Goal: Navigation & Orientation: Find specific page/section

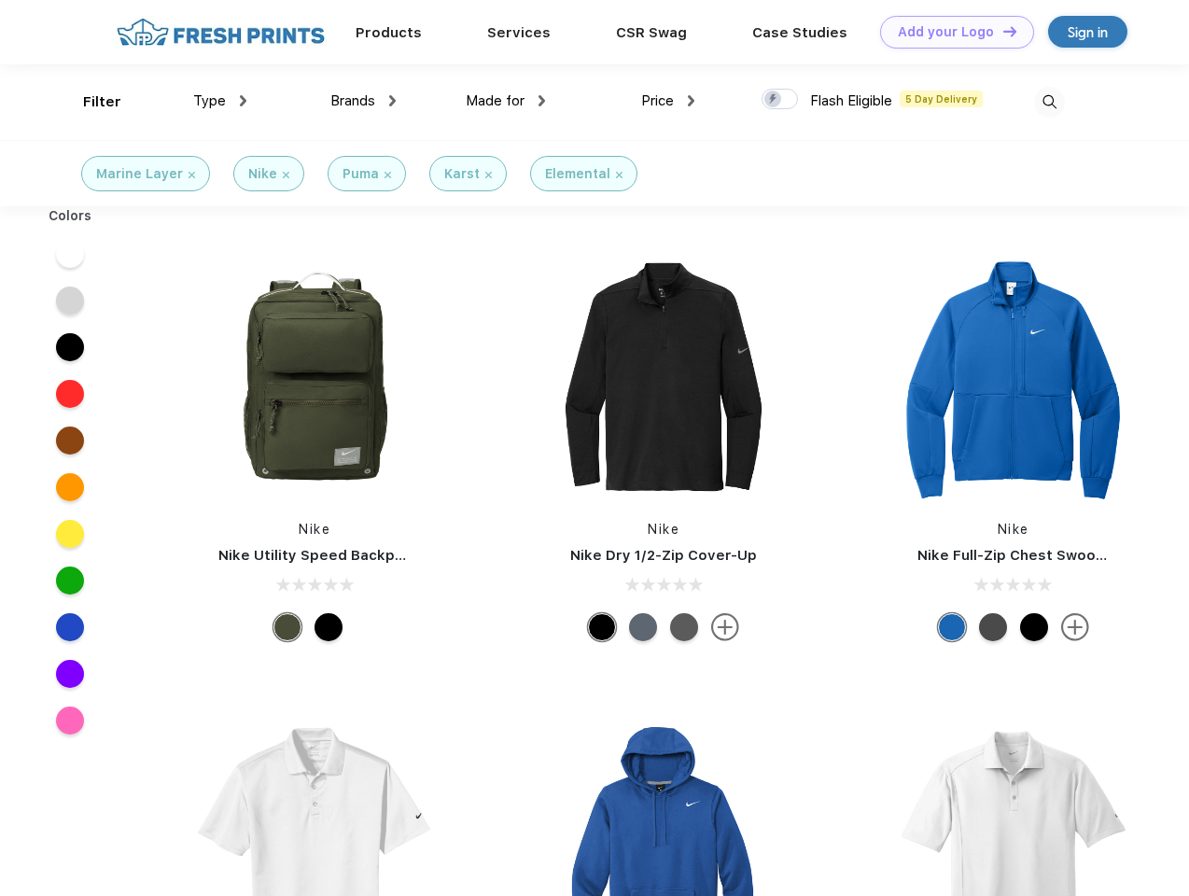
scroll to position [1, 0]
click at [950, 32] on link "Add your Logo Design Tool" at bounding box center [957, 32] width 154 height 33
click at [0, 0] on div "Design Tool" at bounding box center [0, 0] width 0 height 0
click at [1001, 31] on link "Add your Logo Design Tool" at bounding box center [957, 32] width 154 height 33
click at [90, 102] on div "Filter" at bounding box center [102, 101] width 38 height 21
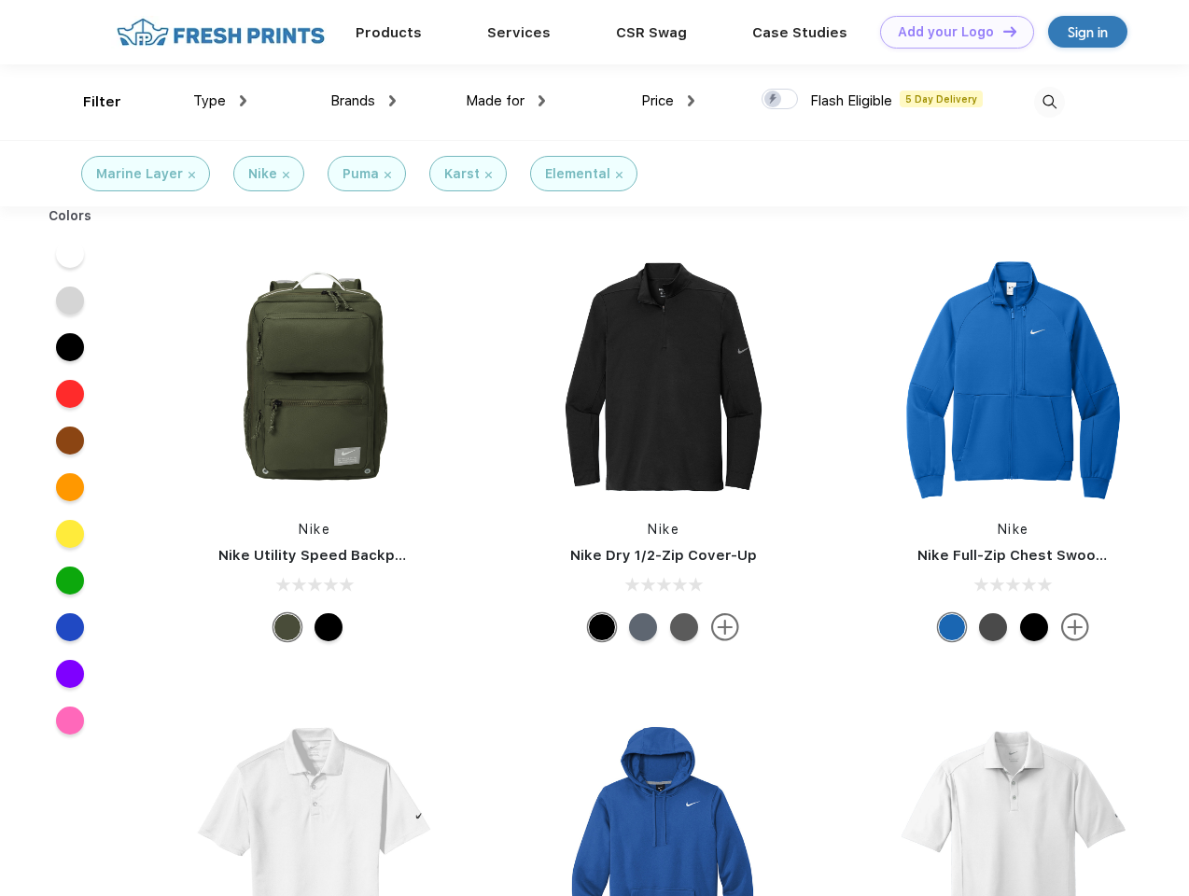
click at [220, 101] on span "Type" at bounding box center [209, 100] width 33 height 17
click at [363, 101] on span "Brands" at bounding box center [352, 100] width 45 height 17
click at [506, 101] on span "Made for" at bounding box center [495, 100] width 59 height 17
click at [668, 101] on span "Price" at bounding box center [657, 100] width 33 height 17
click at [780, 100] on div at bounding box center [780, 99] width 36 height 21
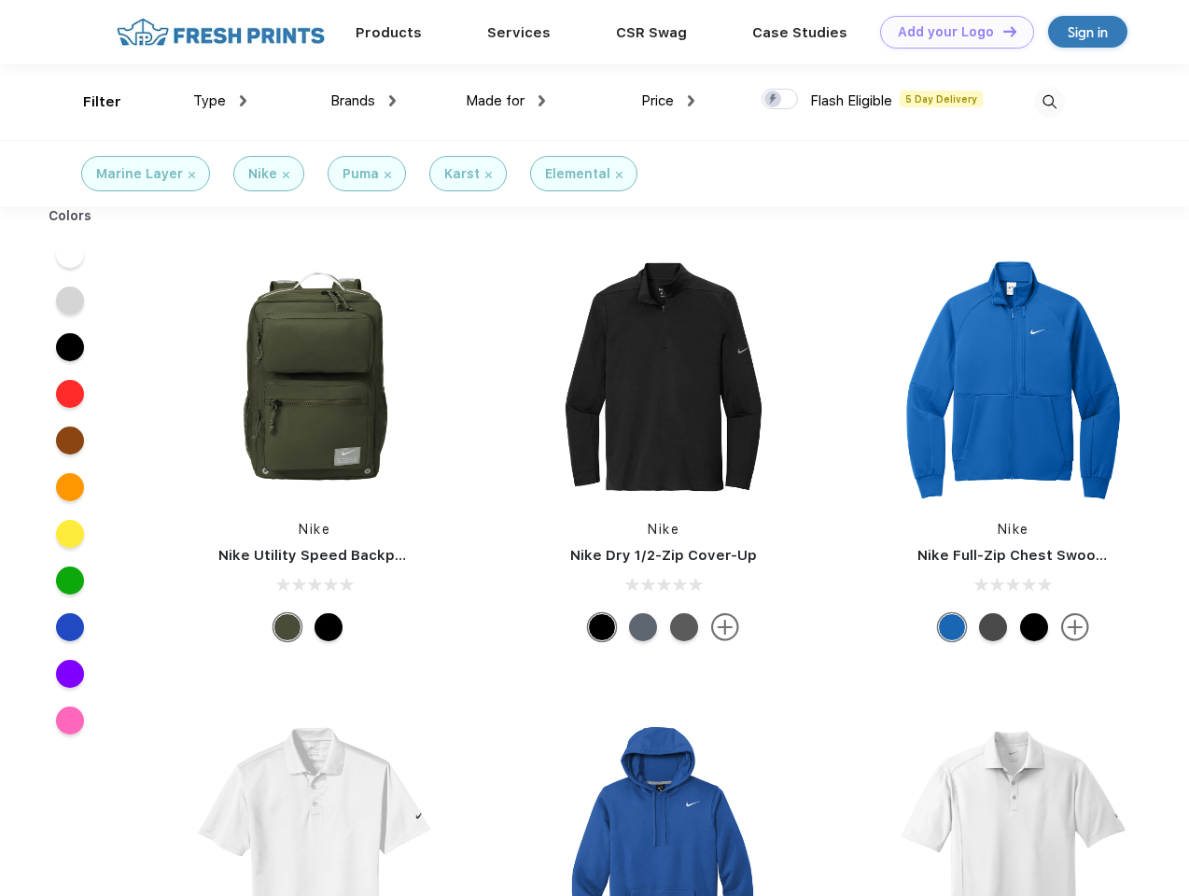
click at [774, 100] on input "checkbox" at bounding box center [768, 94] width 12 height 12
click at [1049, 102] on img at bounding box center [1049, 102] width 31 height 31
